Goal: Task Accomplishment & Management: Complete application form

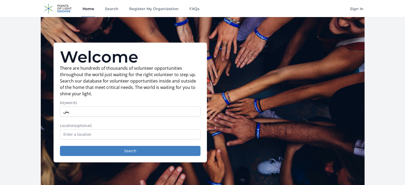
type input "پ"
type input "a"
type input "machine learning"
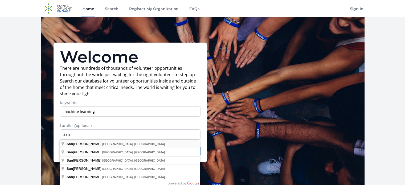
type input "[GEOGRAPHIC_DATA], [GEOGRAPHIC_DATA], [GEOGRAPHIC_DATA]"
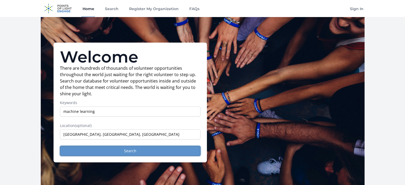
click at [119, 151] on button "Search" at bounding box center [130, 151] width 141 height 10
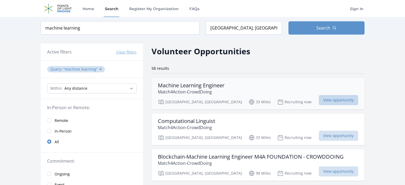
click at [330, 98] on span "View opportunity" at bounding box center [338, 100] width 39 height 10
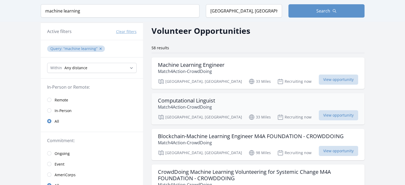
scroll to position [21, 0]
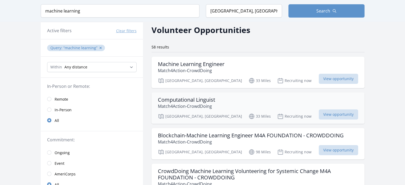
click at [194, 101] on h3 "Computational Linguist" at bounding box center [186, 100] width 57 height 6
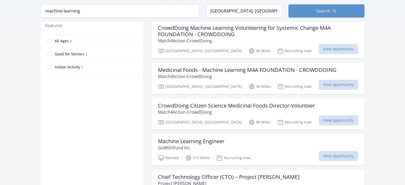
scroll to position [330, 0]
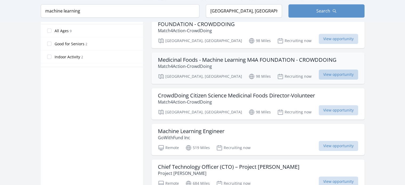
click at [329, 73] on span "View opportunity" at bounding box center [338, 75] width 39 height 10
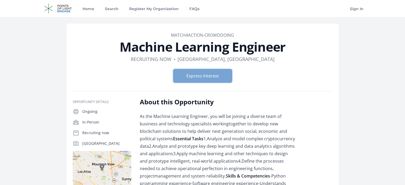
click at [224, 77] on button "Express Interest" at bounding box center [203, 75] width 59 height 13
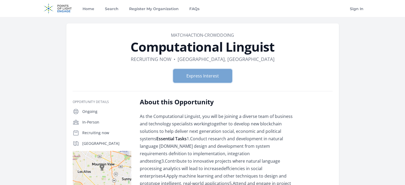
click at [211, 76] on button "Express Interest" at bounding box center [203, 75] width 59 height 13
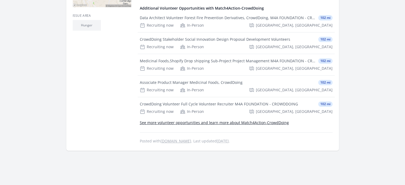
scroll to position [203, 0]
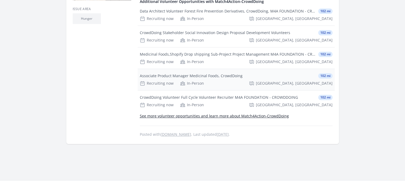
click at [269, 79] on div "Associate Product Manager Medicinal Foods, CrowdDoing 102 mi" at bounding box center [236, 75] width 193 height 5
click at [191, 14] on div "Data Architect Volunteer Forest Fire Prevention Derivatives, CrowdDoing, M4A FO…" at bounding box center [228, 11] width 176 height 5
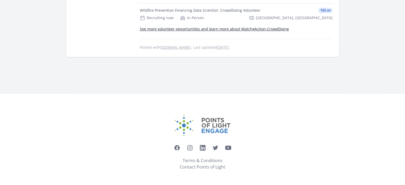
scroll to position [324, 0]
